Goal: Go to known website: Go to known website

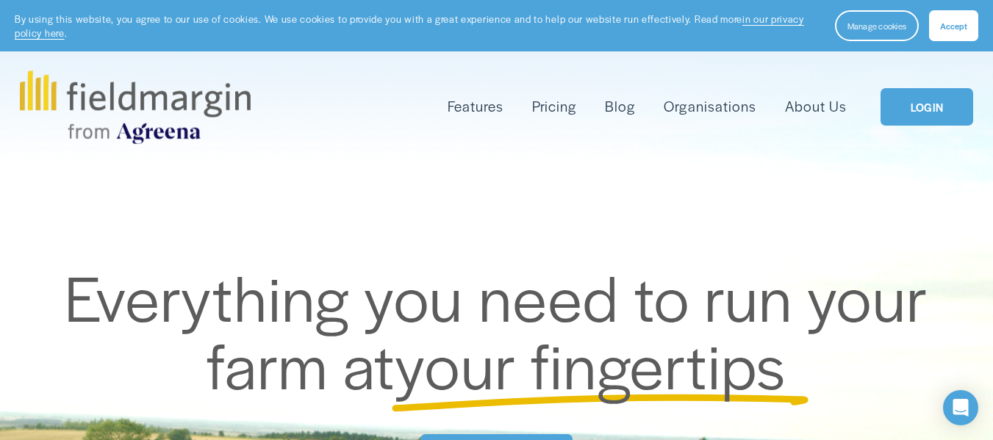
click at [907, 113] on link "LOGIN" at bounding box center [926, 106] width 93 height 37
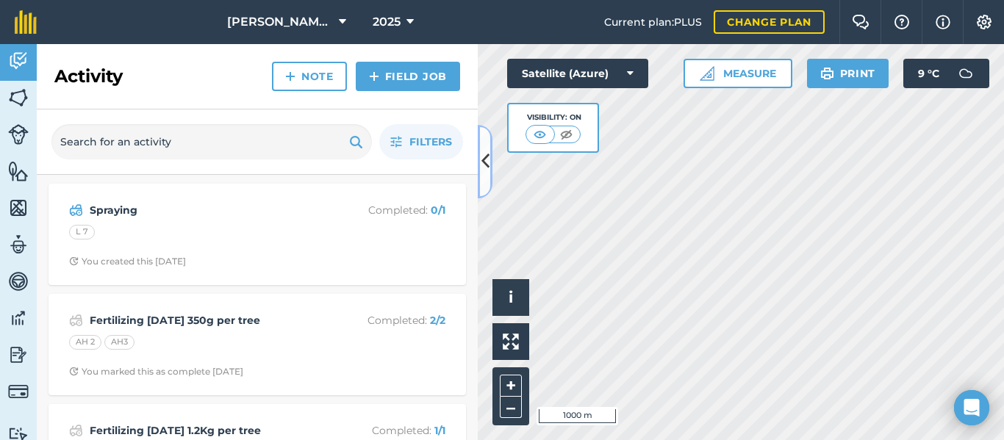
click at [482, 157] on icon at bounding box center [485, 161] width 8 height 26
